Goal: Task Accomplishment & Management: Manage account settings

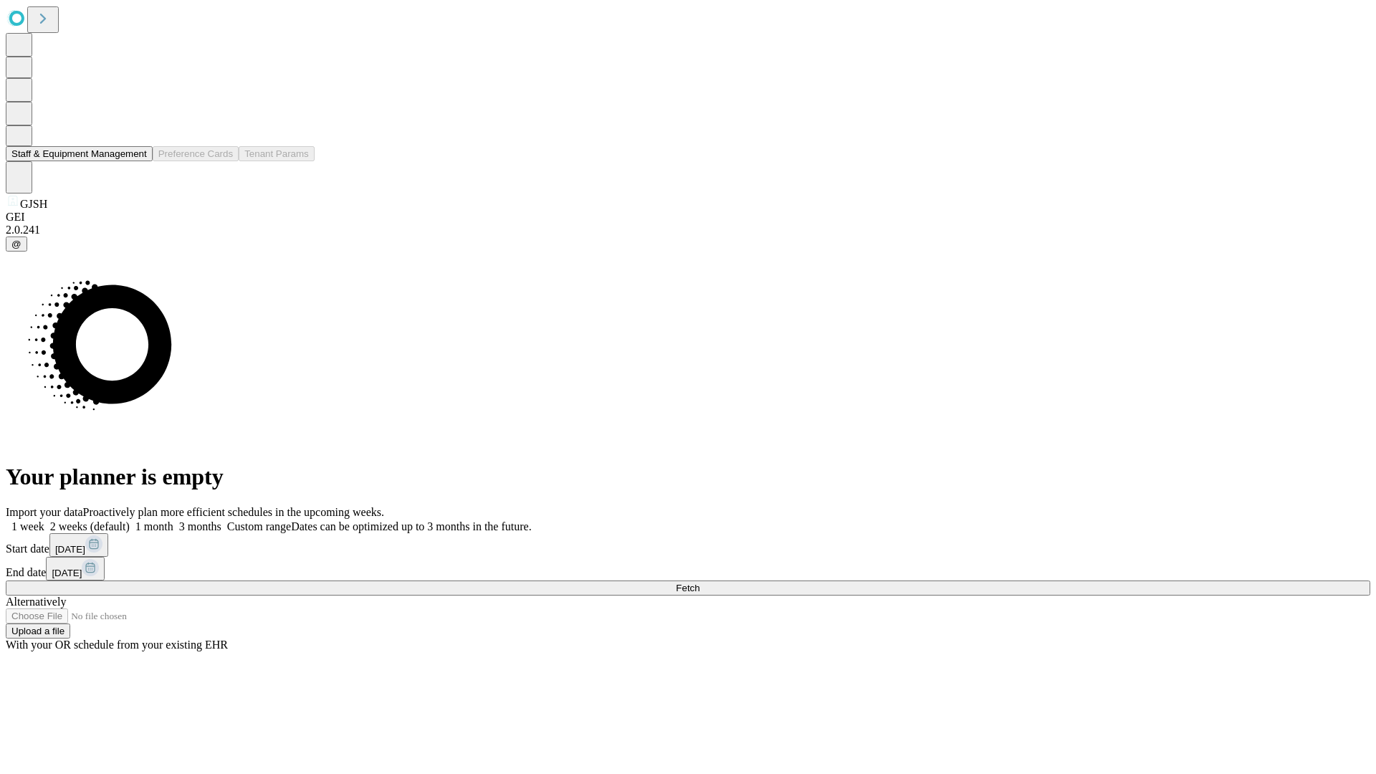
click at [137, 161] on button "Staff & Equipment Management" at bounding box center [79, 153] width 147 height 15
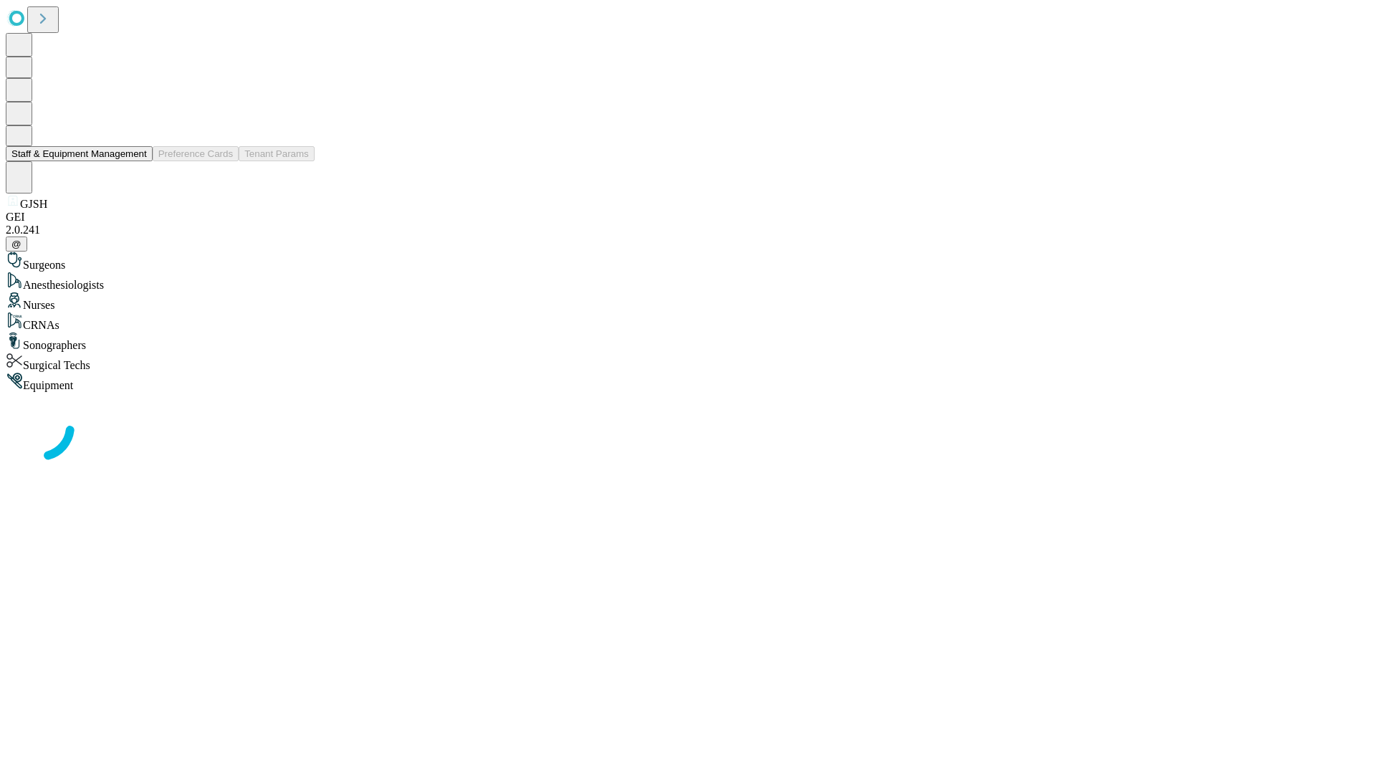
click at [137, 161] on button "Staff & Equipment Management" at bounding box center [79, 153] width 147 height 15
